Goal: Task Accomplishment & Management: Use online tool/utility

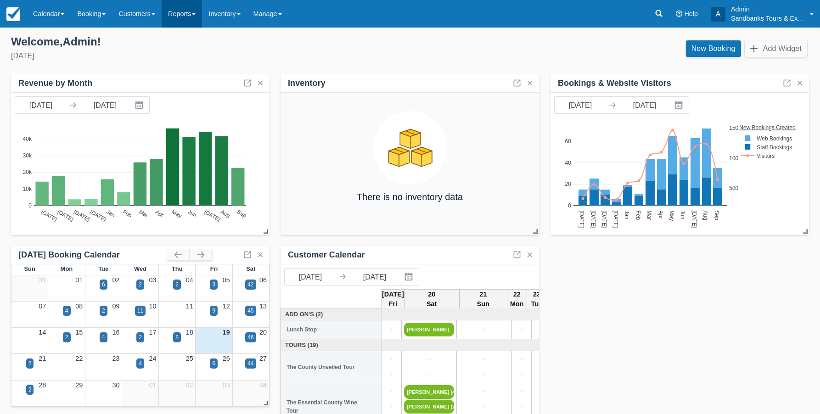
click at [176, 14] on link "Reports" at bounding box center [182, 14] width 40 height 28
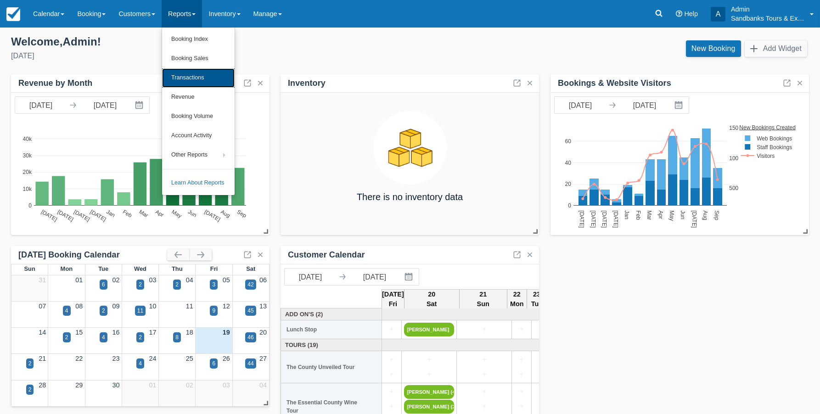
click at [188, 77] on link "Transactions" at bounding box center [198, 77] width 73 height 19
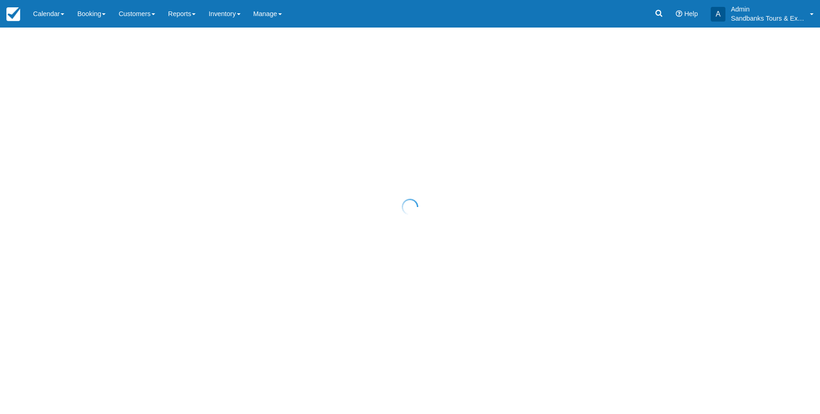
select select "10"
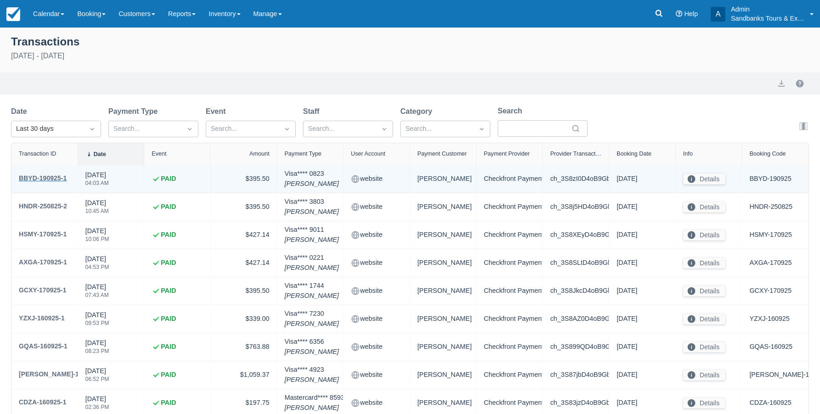
click at [45, 176] on div "BBYD-190925-1" at bounding box center [43, 178] width 48 height 11
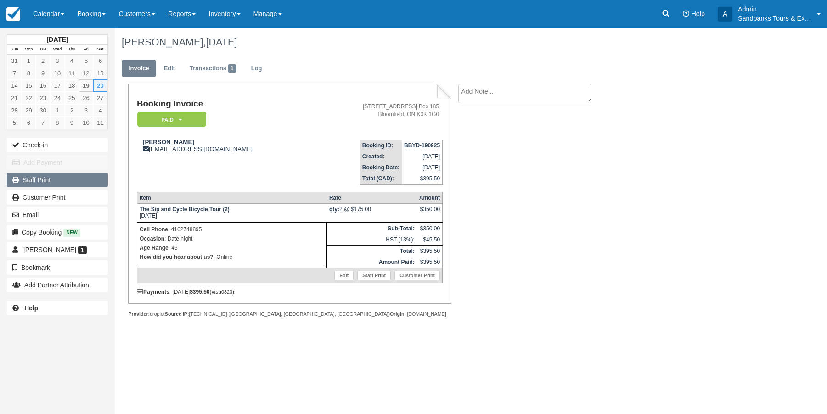
click at [31, 181] on link "Staff Print" at bounding box center [57, 180] width 101 height 15
